Goal: Task Accomplishment & Management: Complete application form

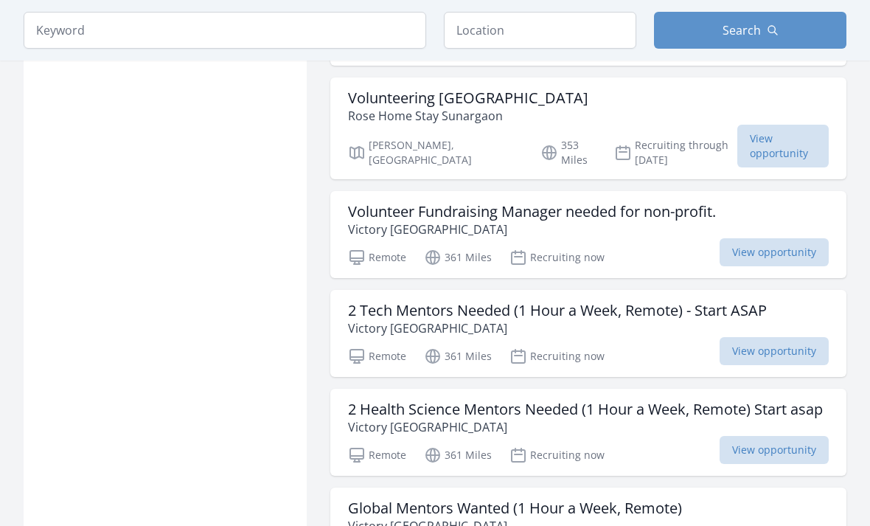
scroll to position [1584, 0]
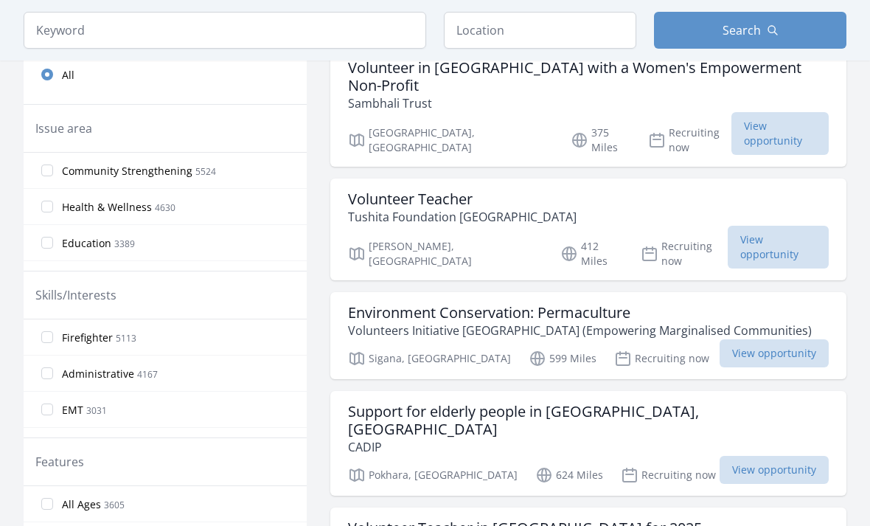
scroll to position [467, 0]
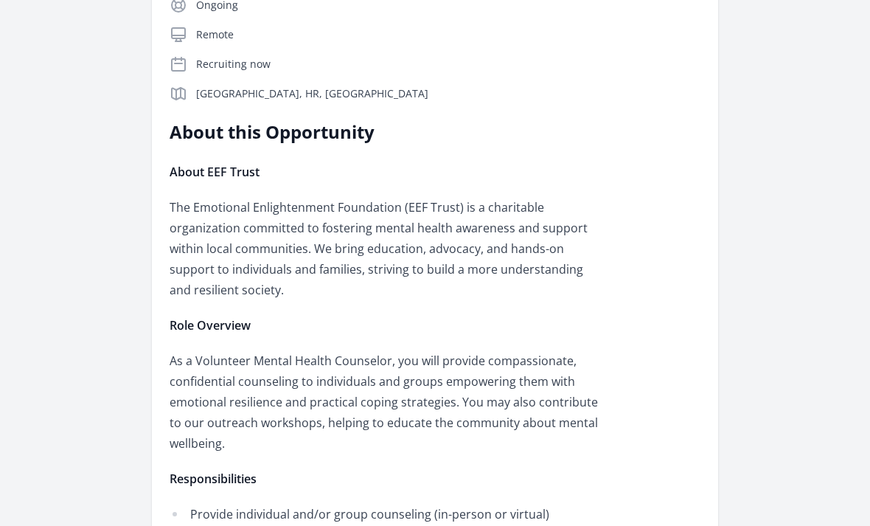
scroll to position [178, 0]
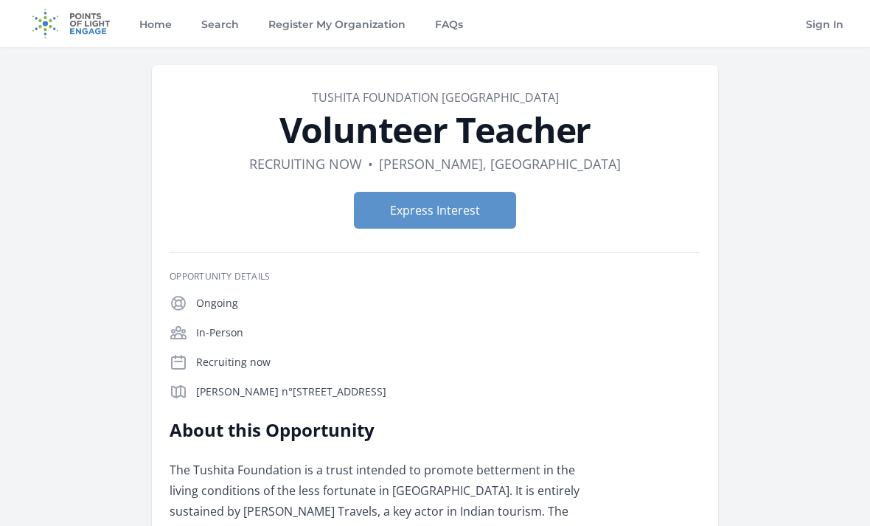
scroll to position [1, 0]
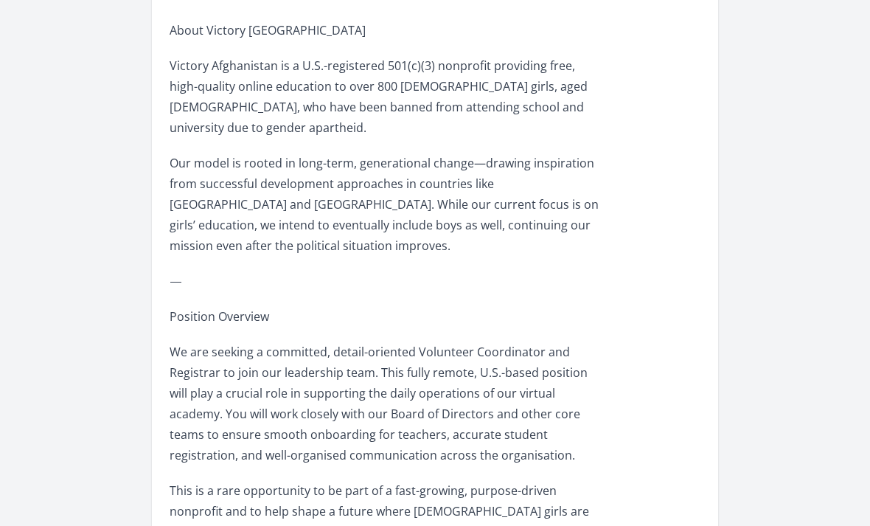
scroll to position [796, 0]
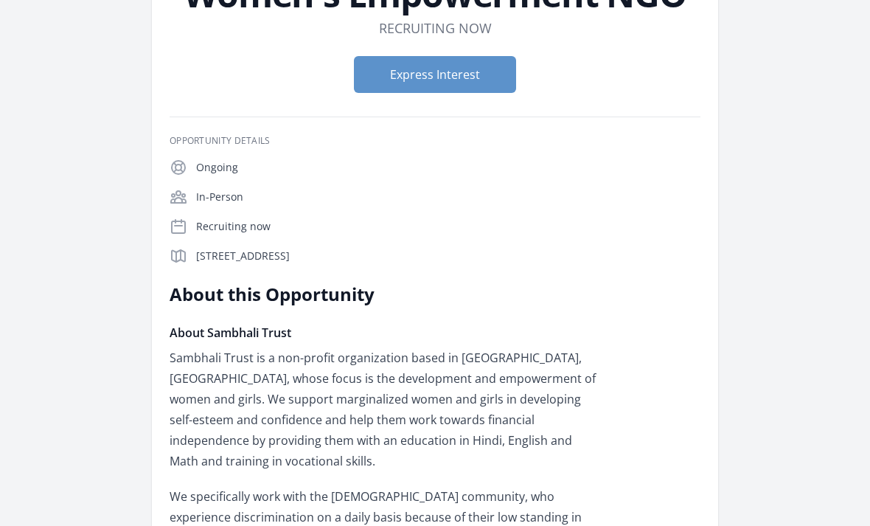
scroll to position [116, 0]
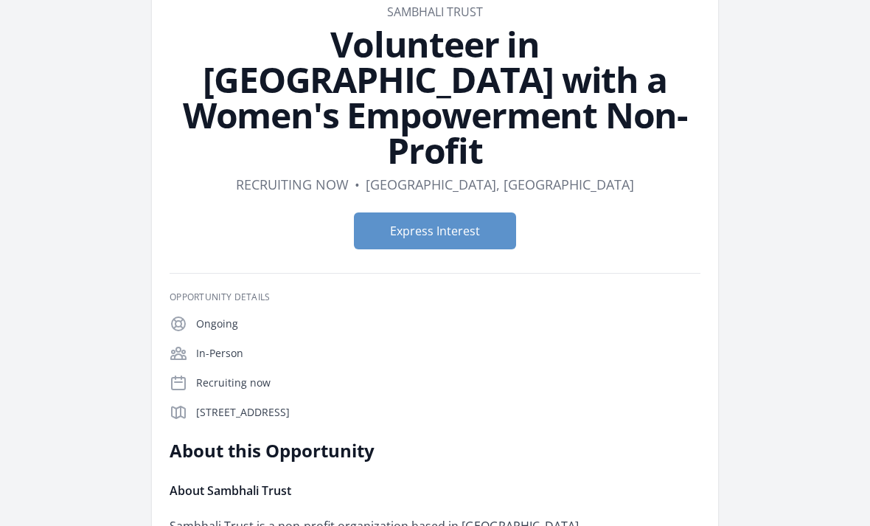
scroll to position [40, 0]
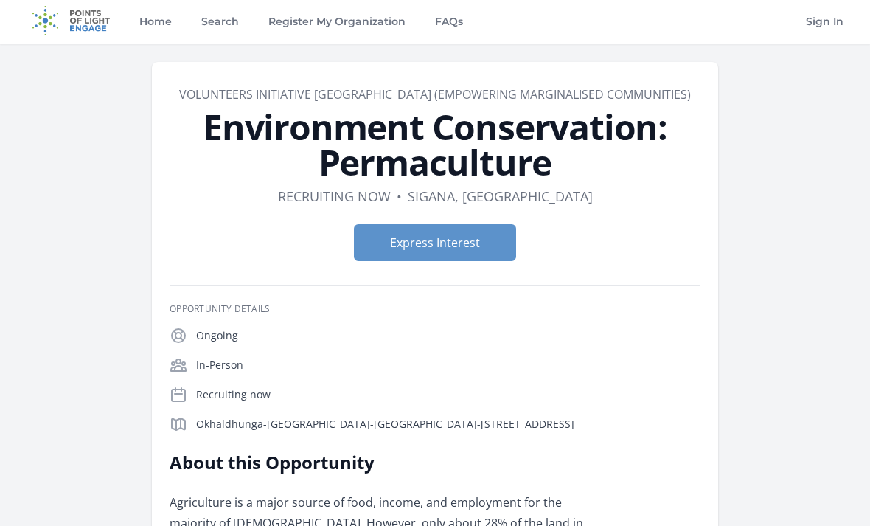
scroll to position [6, 0]
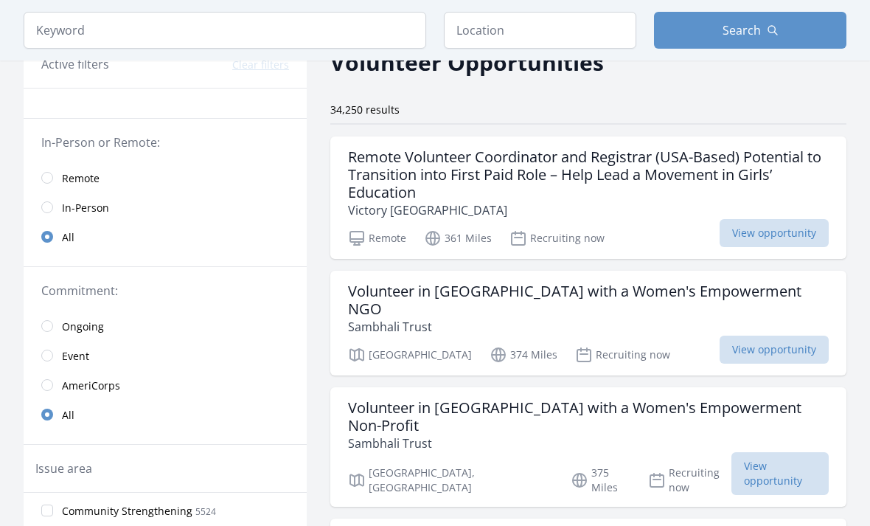
scroll to position [82, 0]
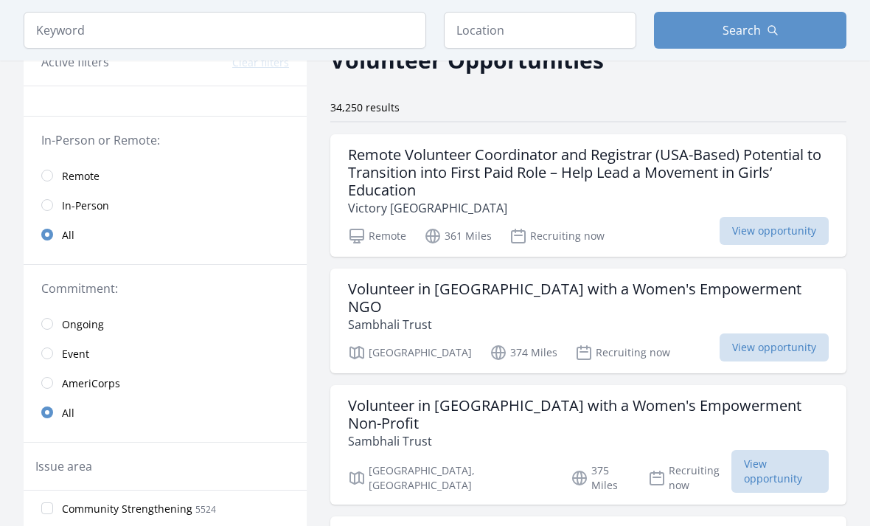
click at [48, 180] on input "radio" at bounding box center [47, 176] width 12 height 12
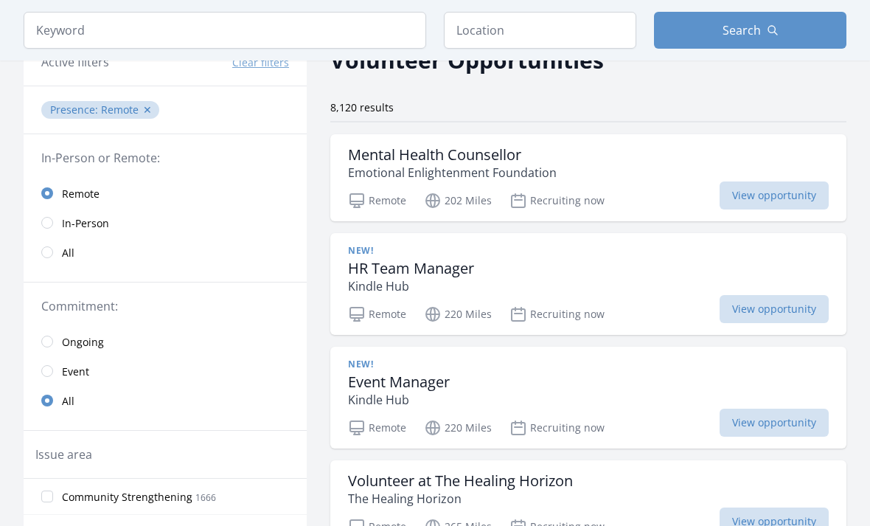
click at [51, 192] on input "radio" at bounding box center [47, 193] width 12 height 12
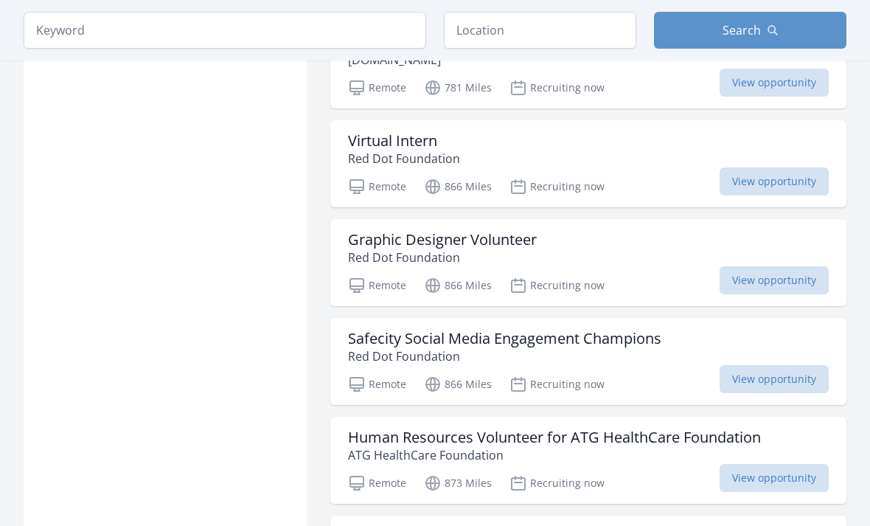
scroll to position [1576, 0]
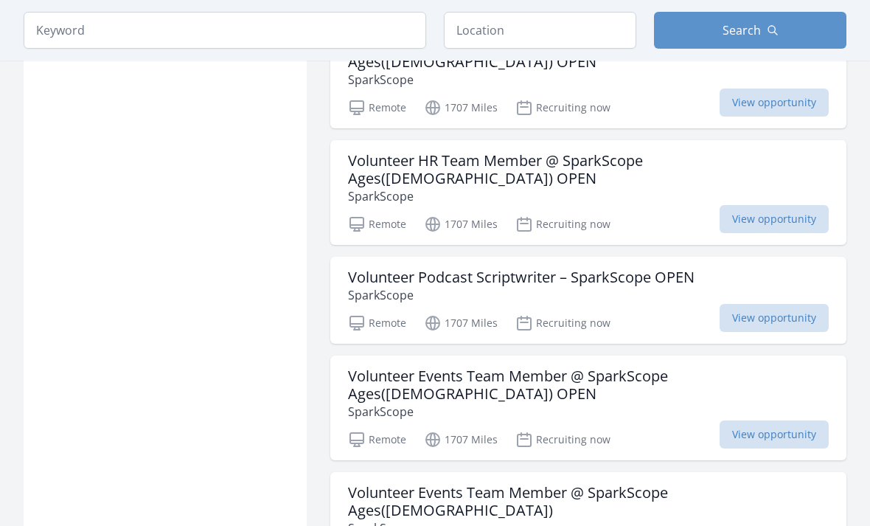
scroll to position [3174, 0]
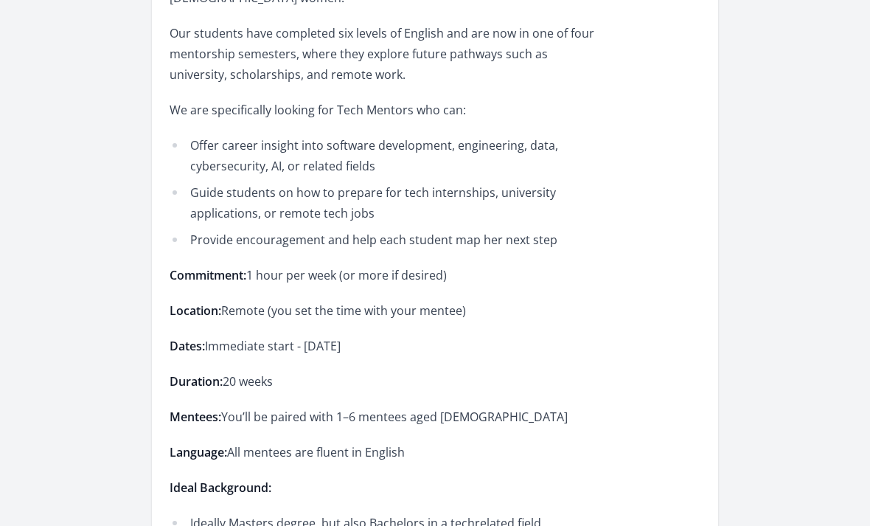
scroll to position [462, 0]
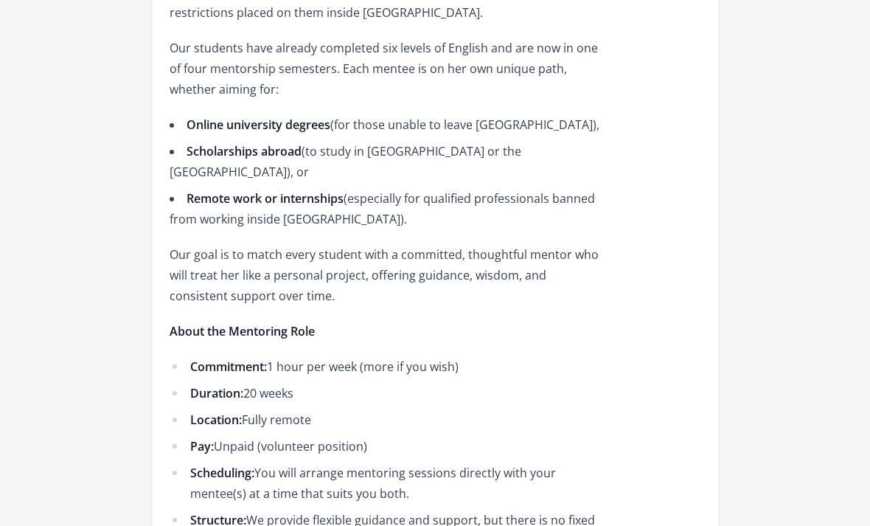
scroll to position [602, 0]
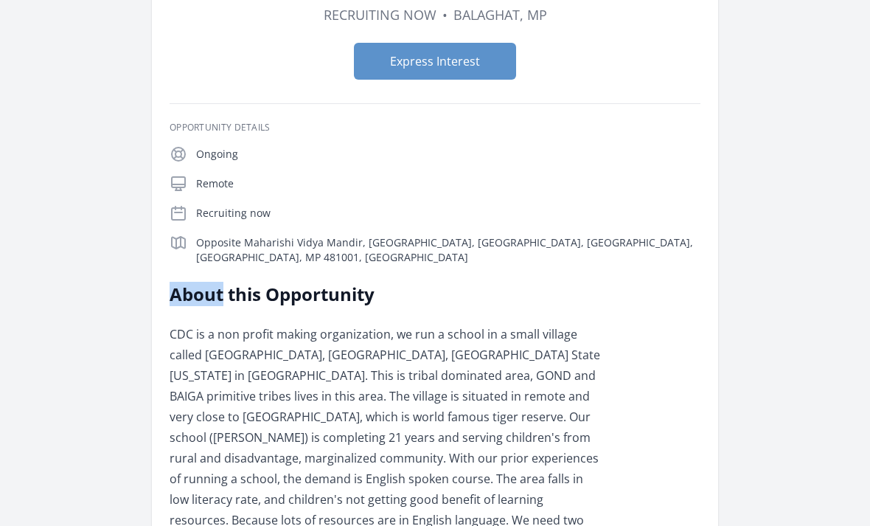
scroll to position [136, 0]
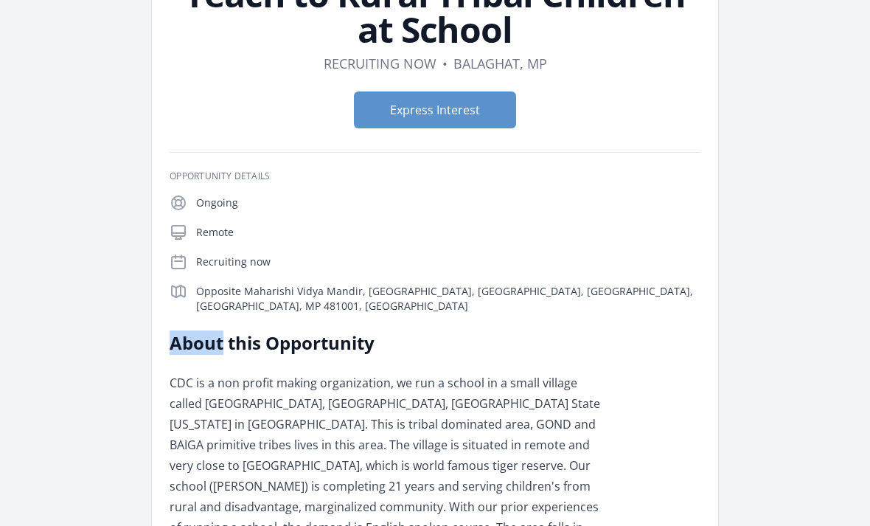
click at [507, 102] on button "Express Interest" at bounding box center [435, 109] width 162 height 37
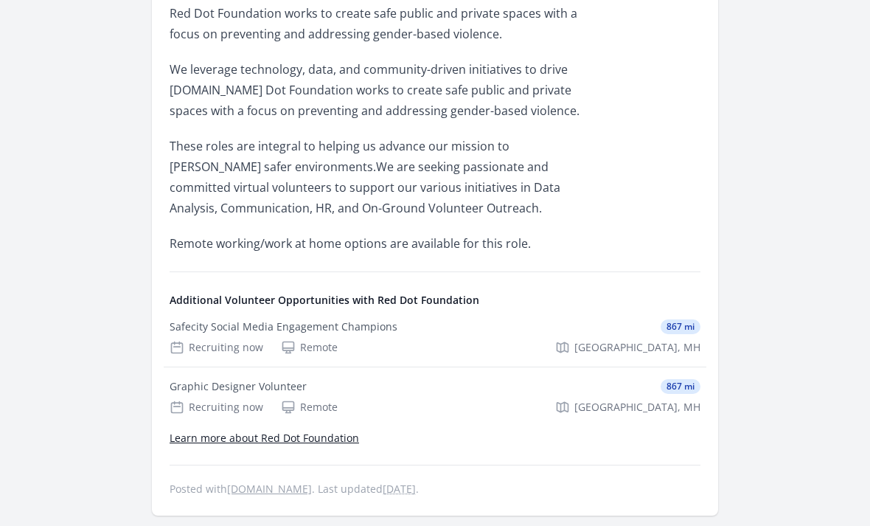
scroll to position [435, 0]
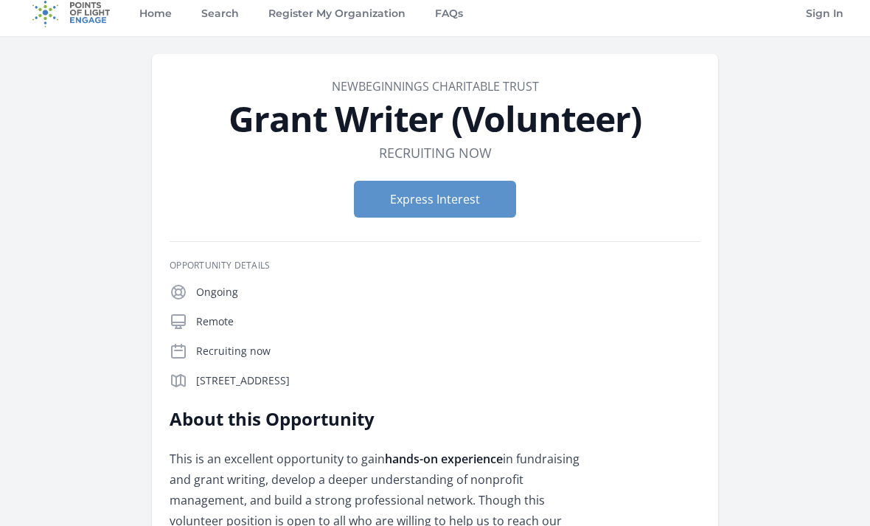
scroll to position [14, 0]
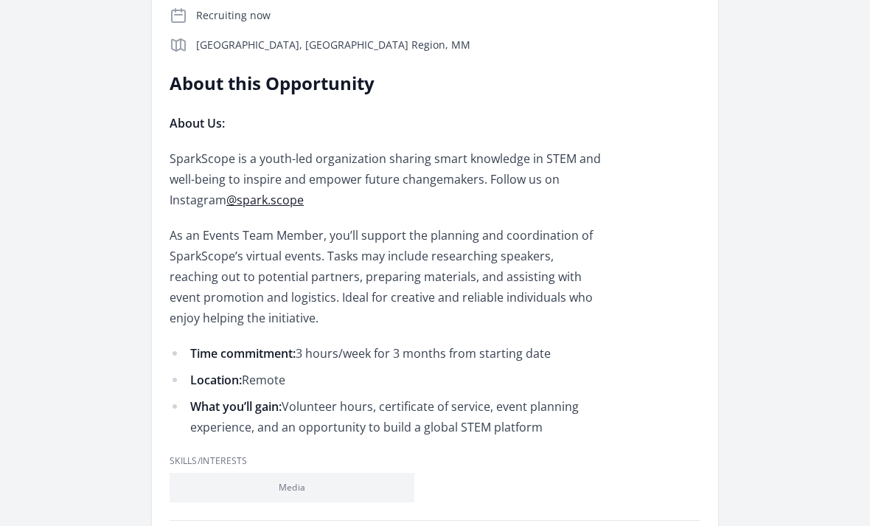
scroll to position [386, 0]
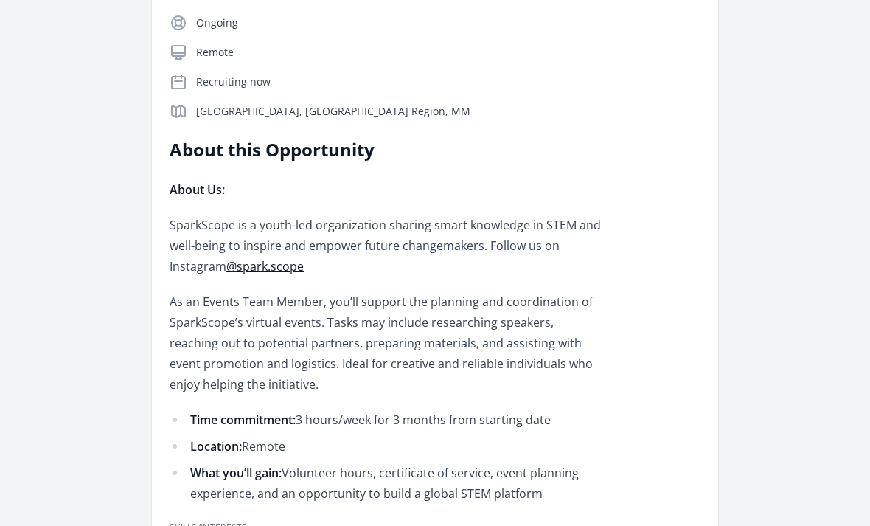
click at [660, 431] on div "About this Opportunity About Us: SparkScope is a youth-led organization sharing…" at bounding box center [435, 322] width 531 height 366
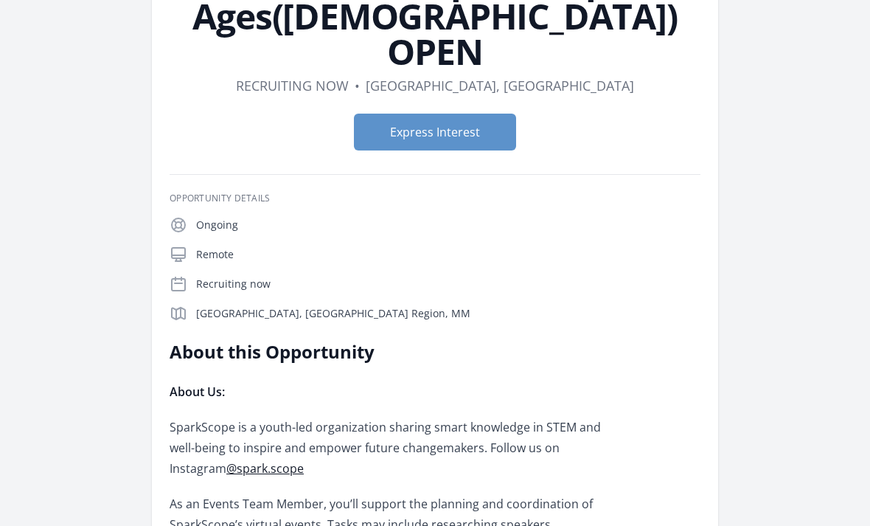
scroll to position [122, 0]
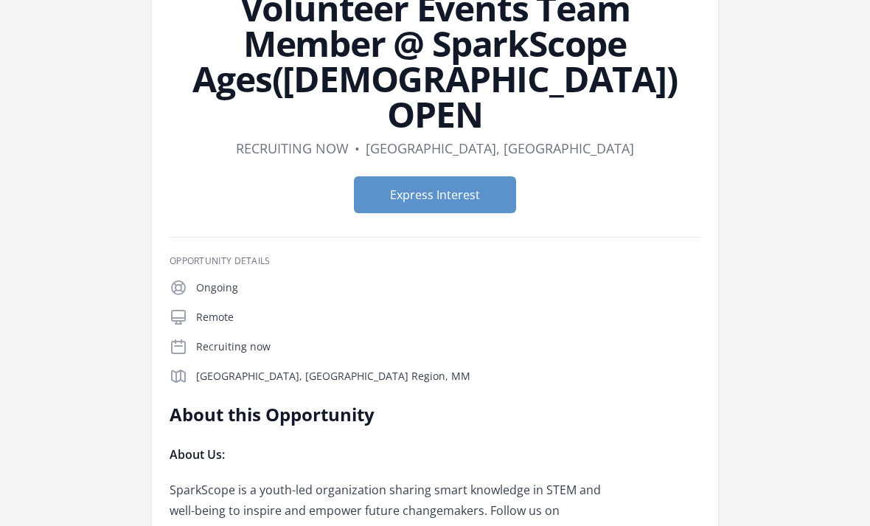
click at [465, 176] on button "Express Interest" at bounding box center [435, 194] width 162 height 37
